Goal: Find specific page/section: Find specific page/section

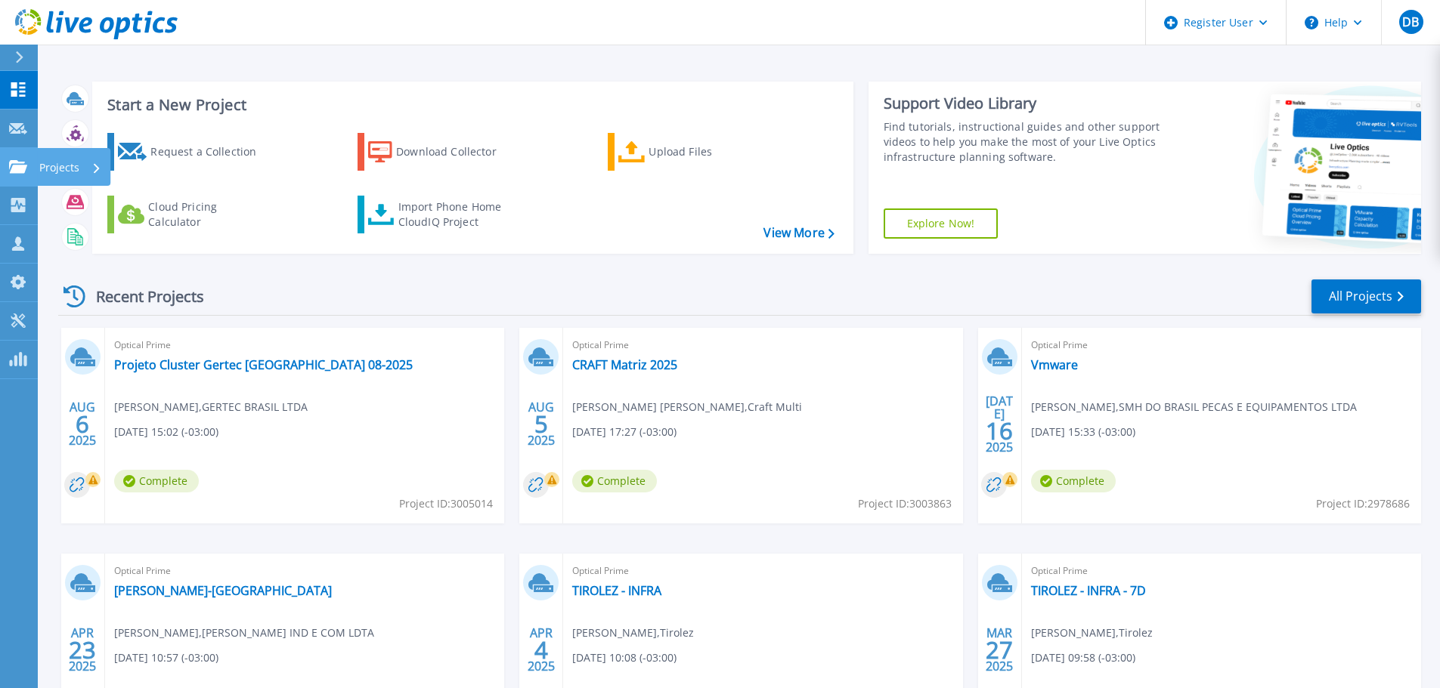
click at [14, 160] on icon at bounding box center [18, 166] width 18 height 13
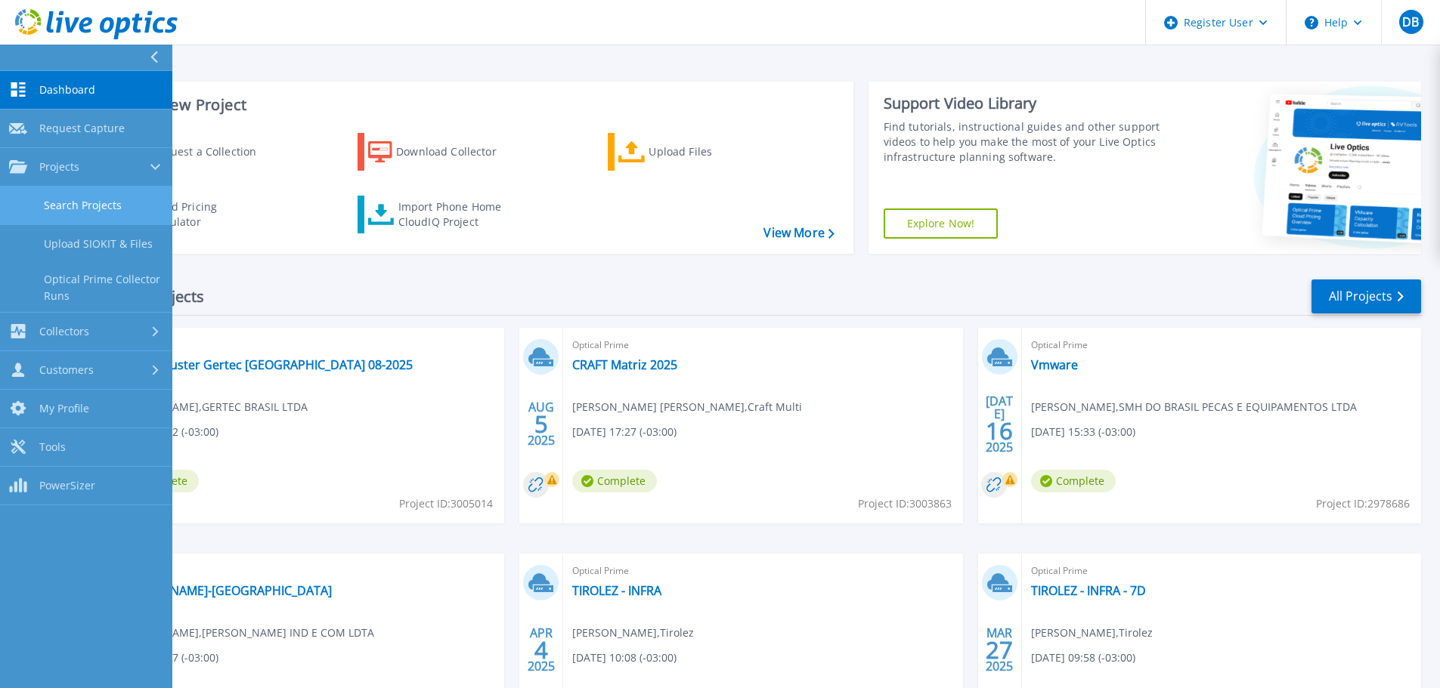
click at [69, 199] on link "Search Projects" at bounding box center [86, 206] width 172 height 39
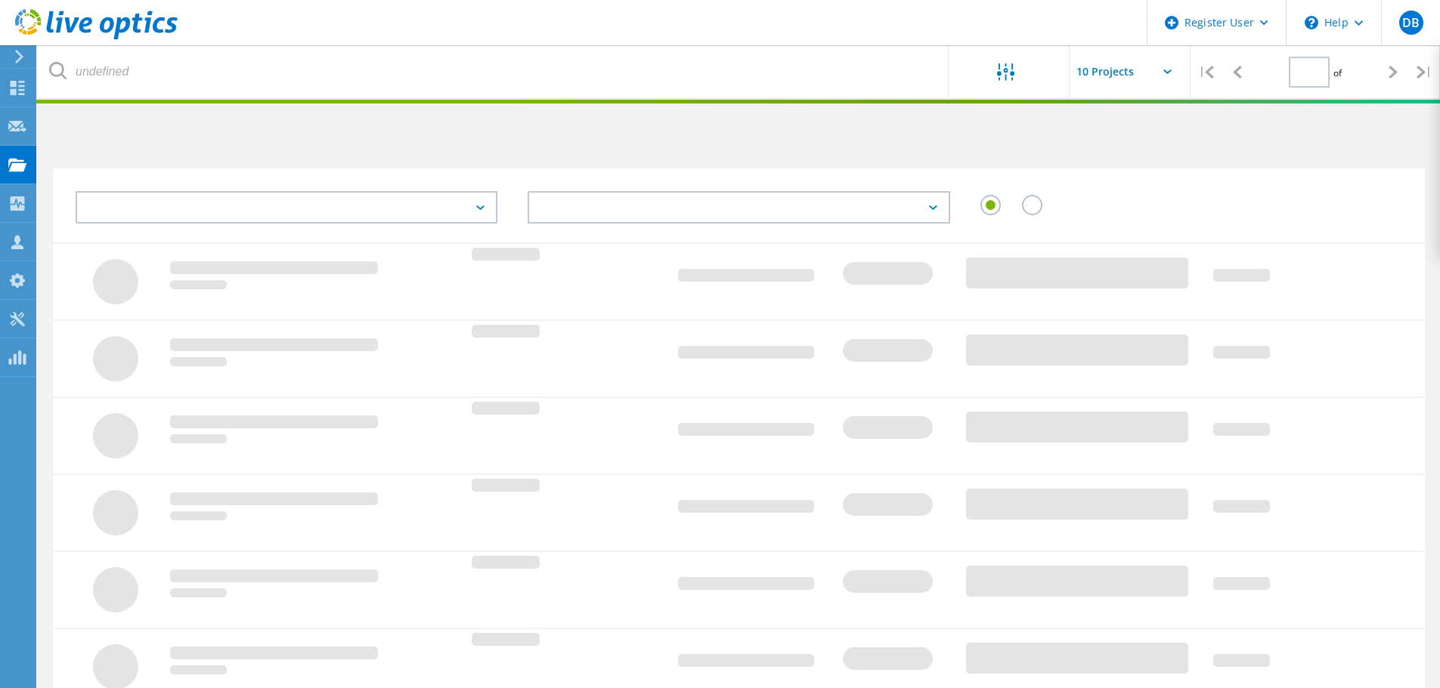
type input "1"
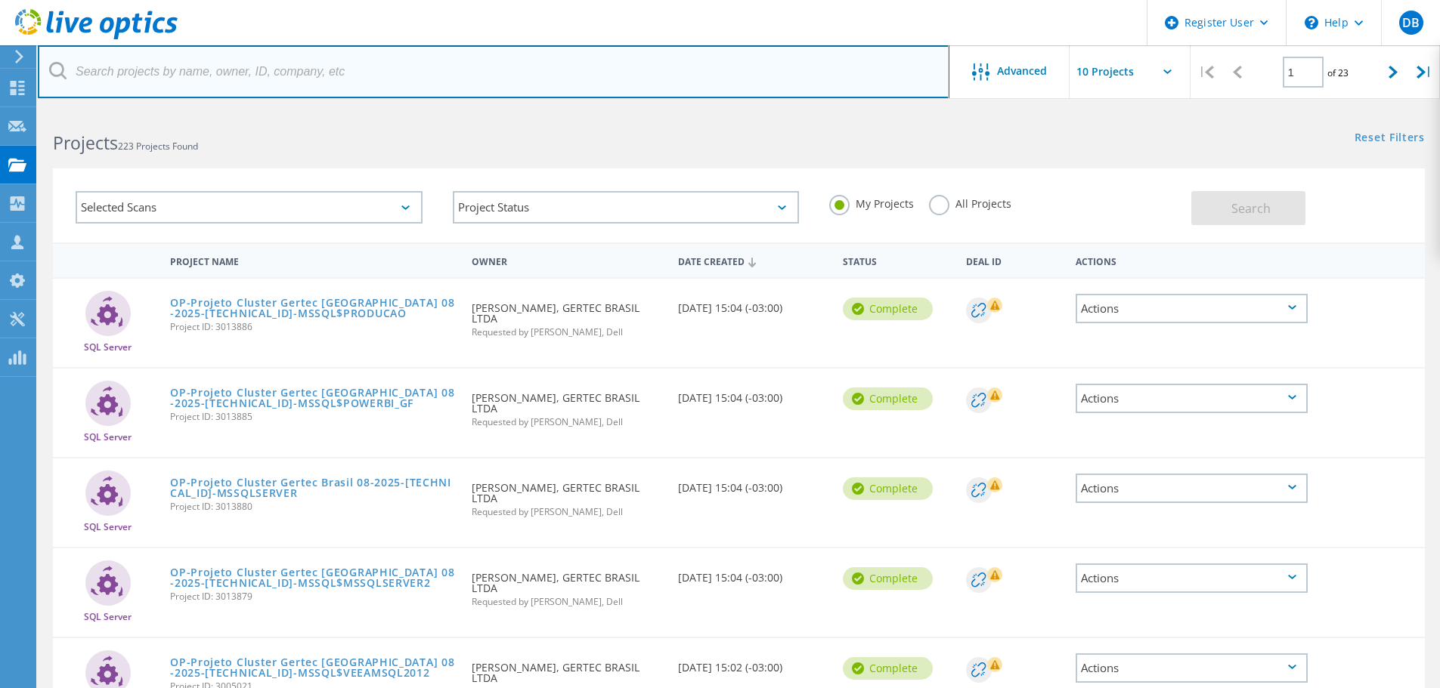
drag, startPoint x: 521, startPoint y: 72, endPoint x: 533, endPoint y: 73, distance: 11.4
click at [521, 72] on input "text" at bounding box center [493, 71] width 911 height 53
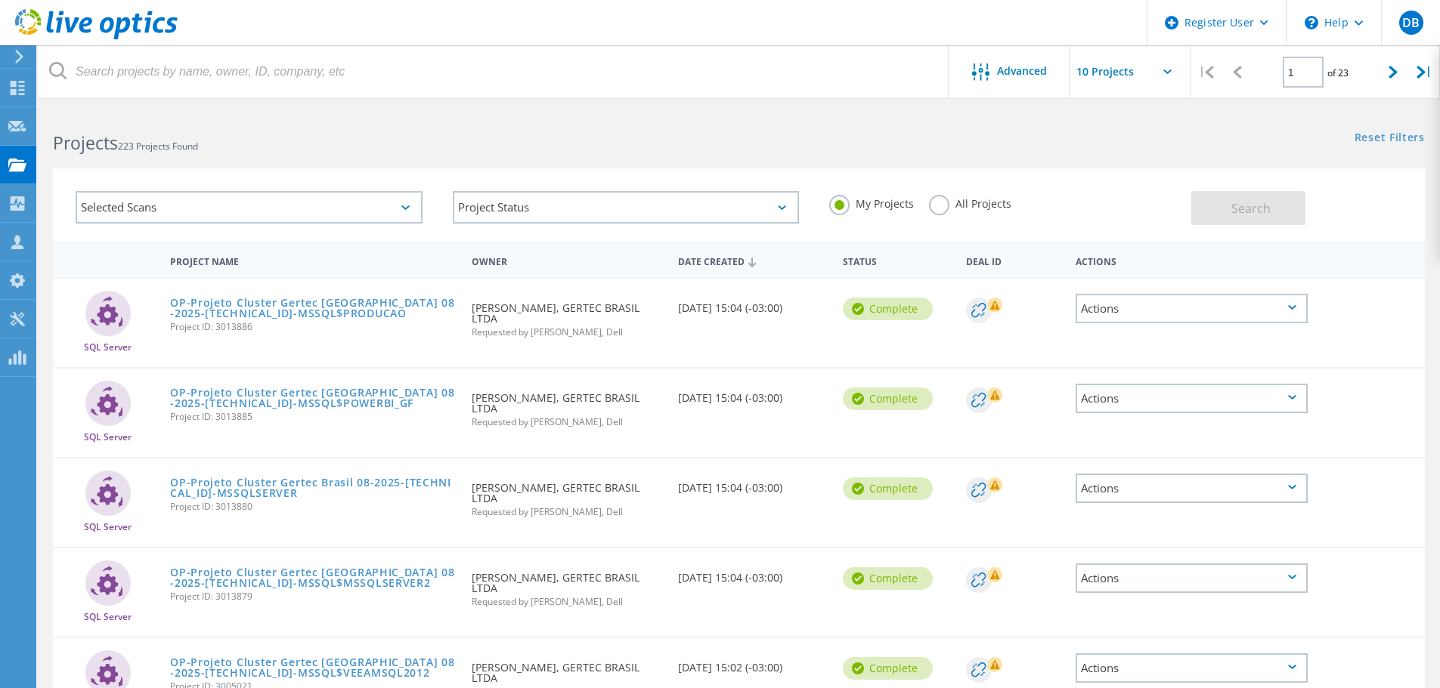
click at [962, 200] on label "All Projects" at bounding box center [970, 202] width 82 height 14
click at [0, 0] on input "All Projects" at bounding box center [0, 0] width 0 height 0
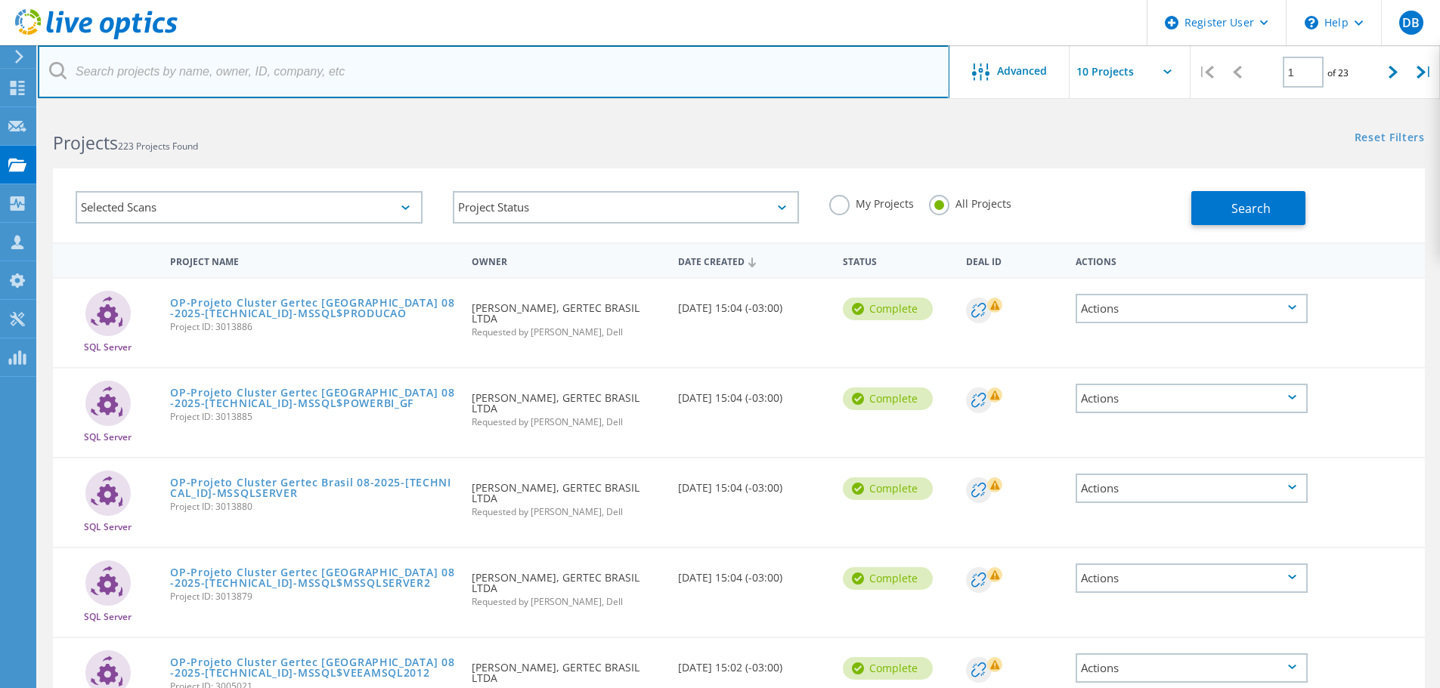
click at [587, 75] on input "text" at bounding box center [493, 71] width 911 height 53
type input "lacaz"
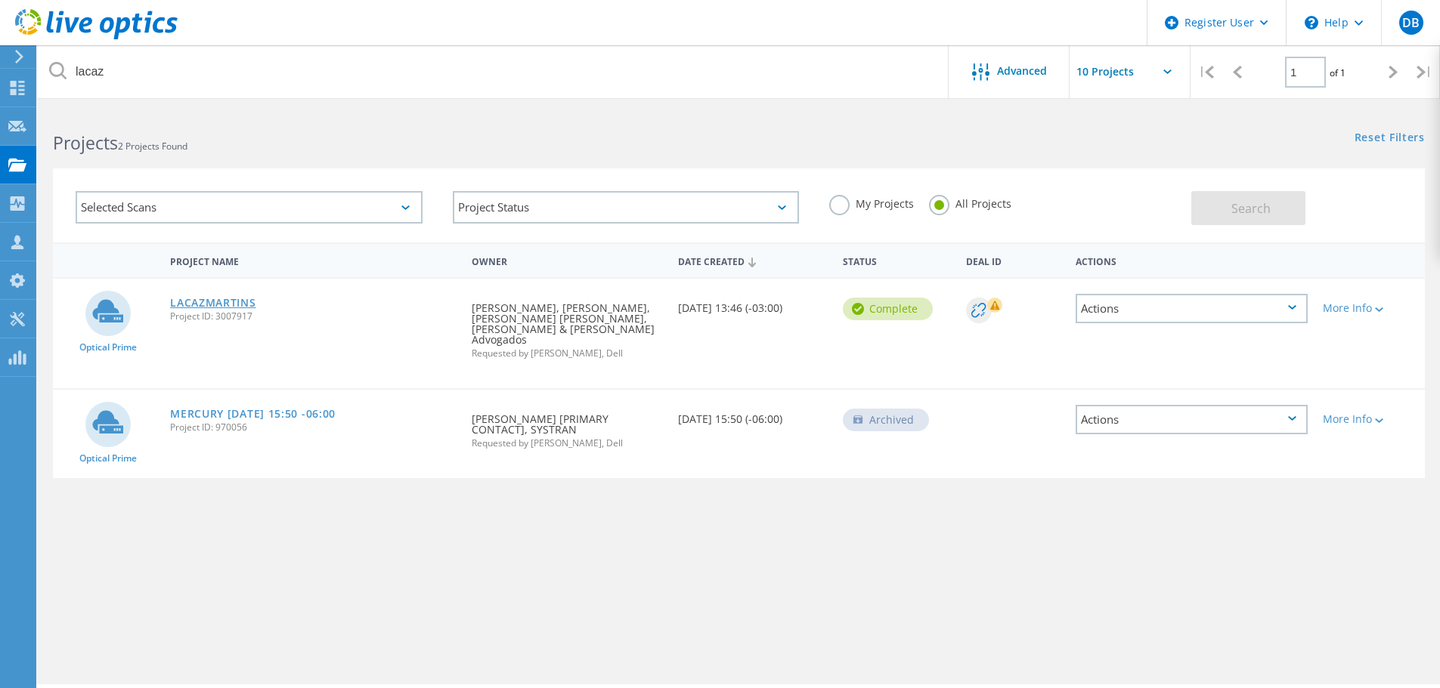
click at [242, 301] on link "LACAZMARTINS" at bounding box center [212, 303] width 85 height 11
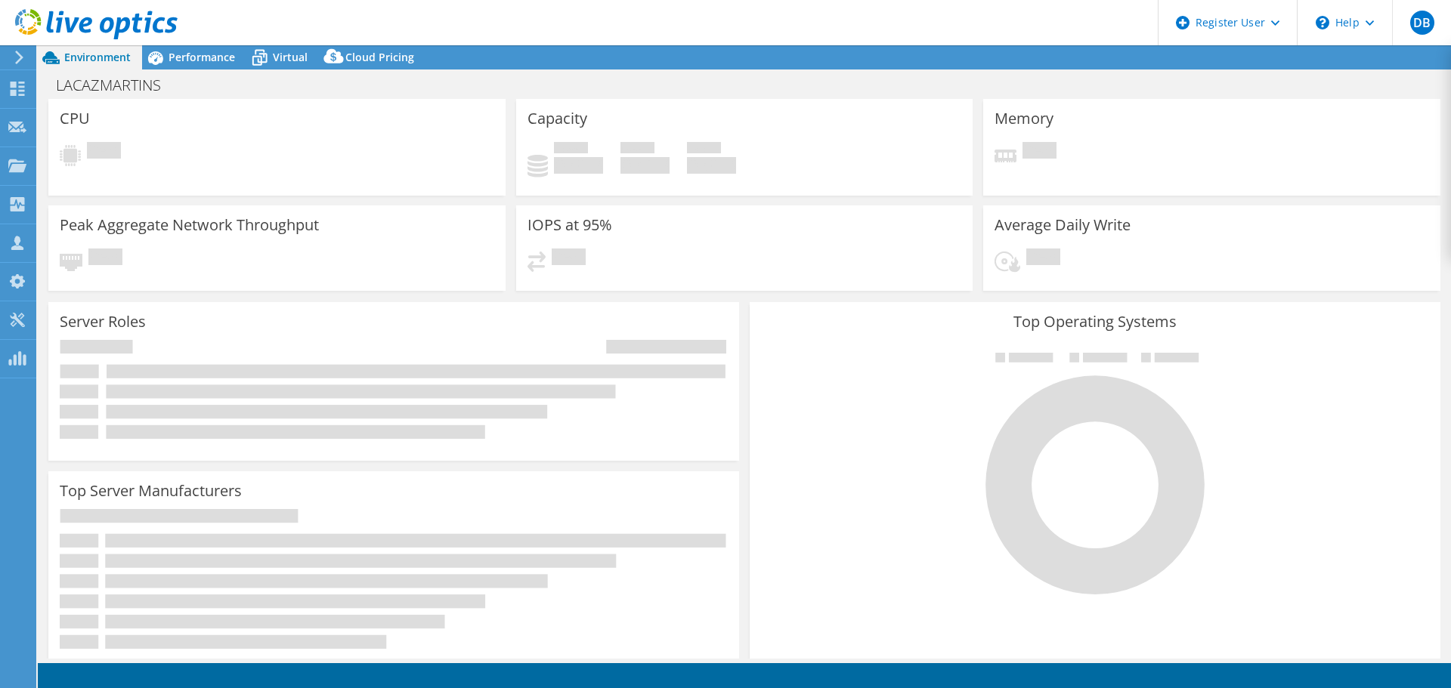
select select "USD"
